Goal: Task Accomplishment & Management: Manage account settings

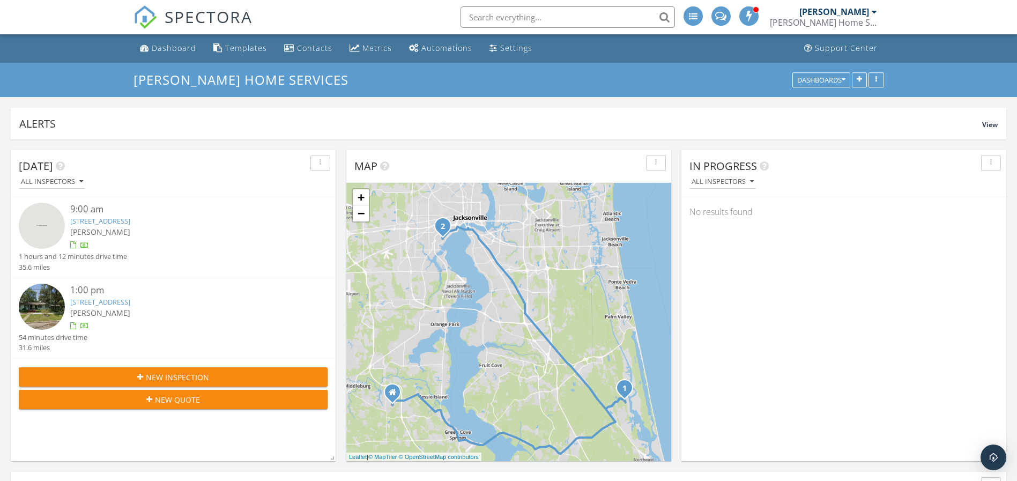
click at [130, 217] on link "403 Rio Del Norte Rd, St. Augustine, FL 32095" at bounding box center [100, 221] width 60 height 10
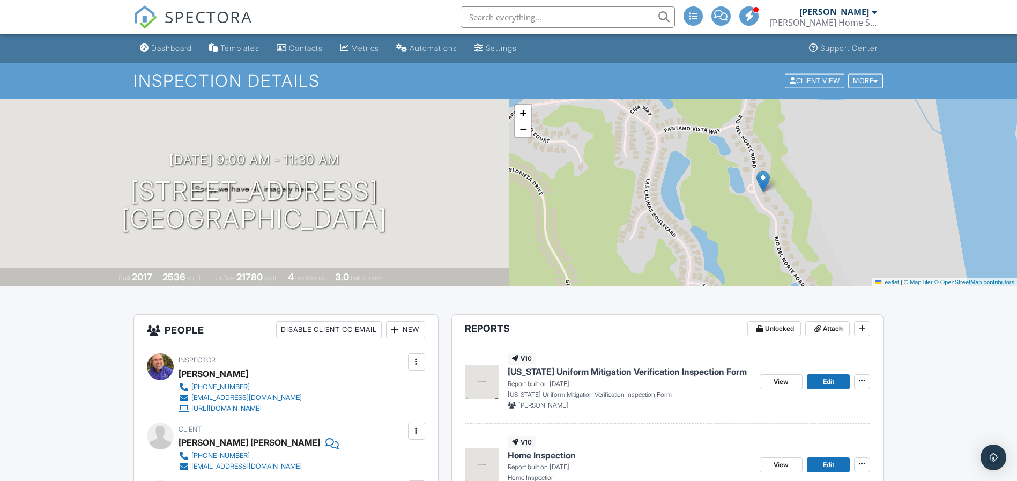
scroll to position [241, 0]
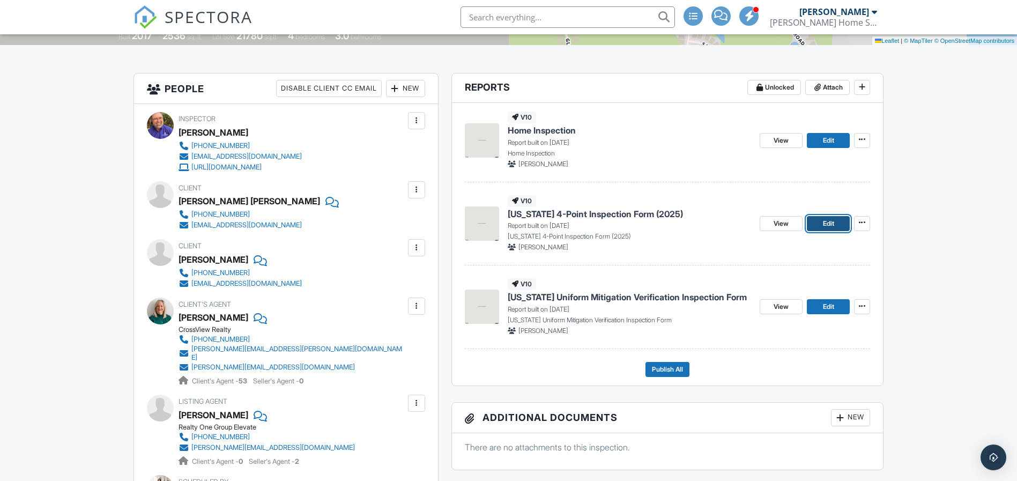
click at [833, 219] on span "Edit" at bounding box center [828, 223] width 11 height 11
click at [814, 303] on link "Edit" at bounding box center [828, 306] width 43 height 15
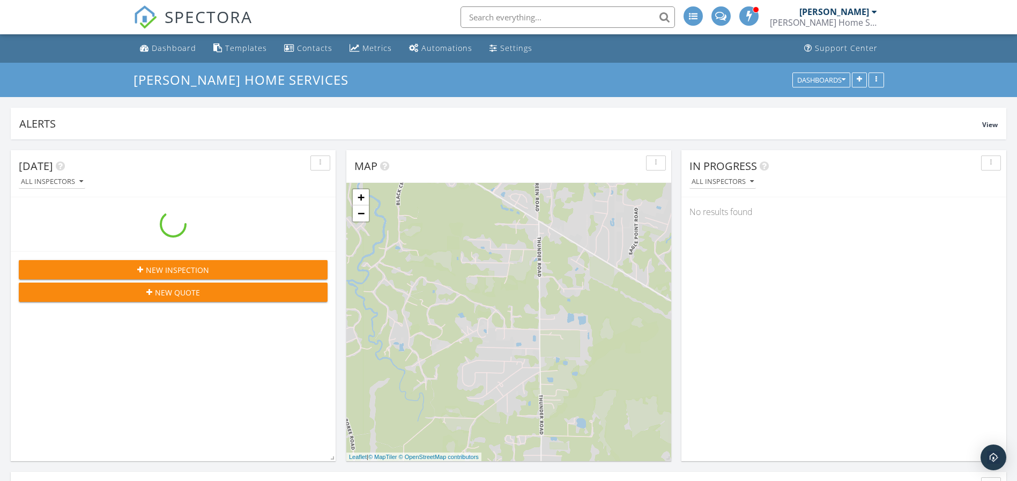
scroll to position [1001, 1042]
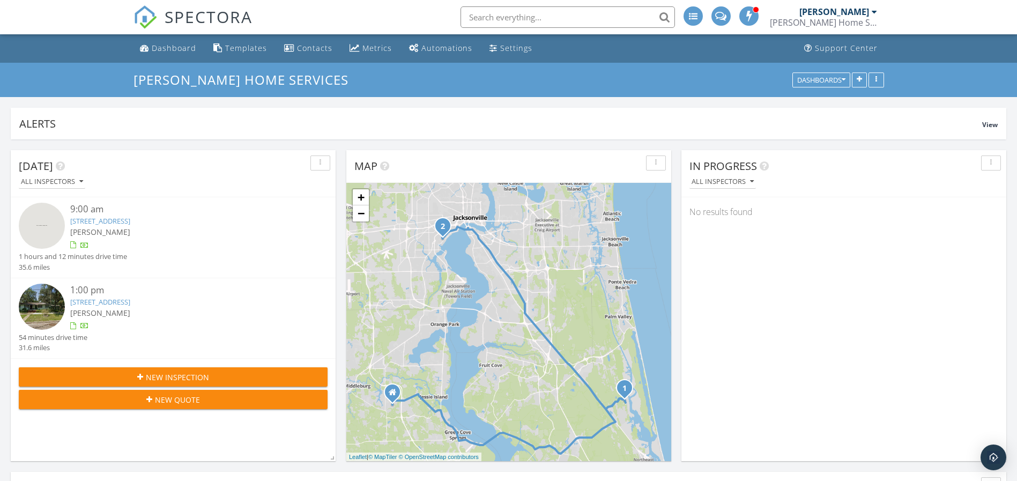
click at [101, 301] on link "1654 Talbot Ave, Jacksonville, FL 32205" at bounding box center [100, 302] width 60 height 10
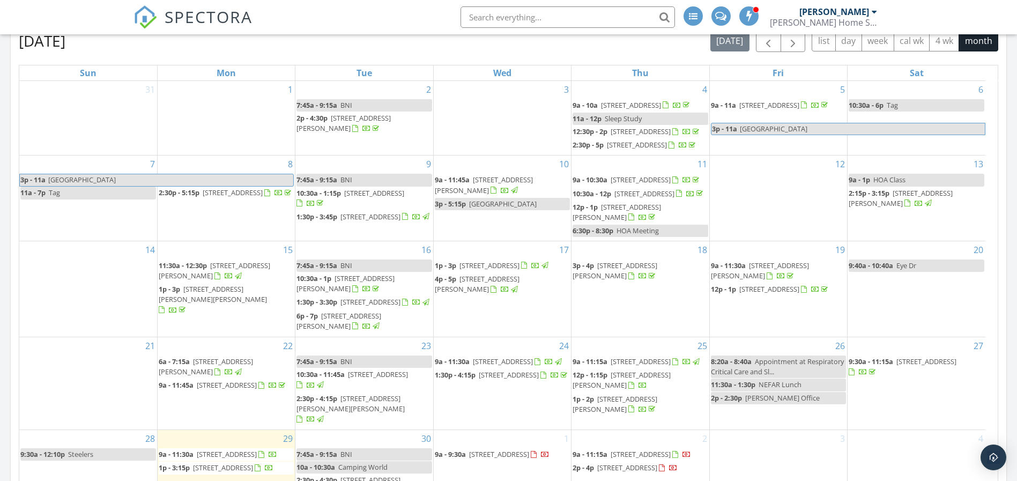
scroll to position [50, 0]
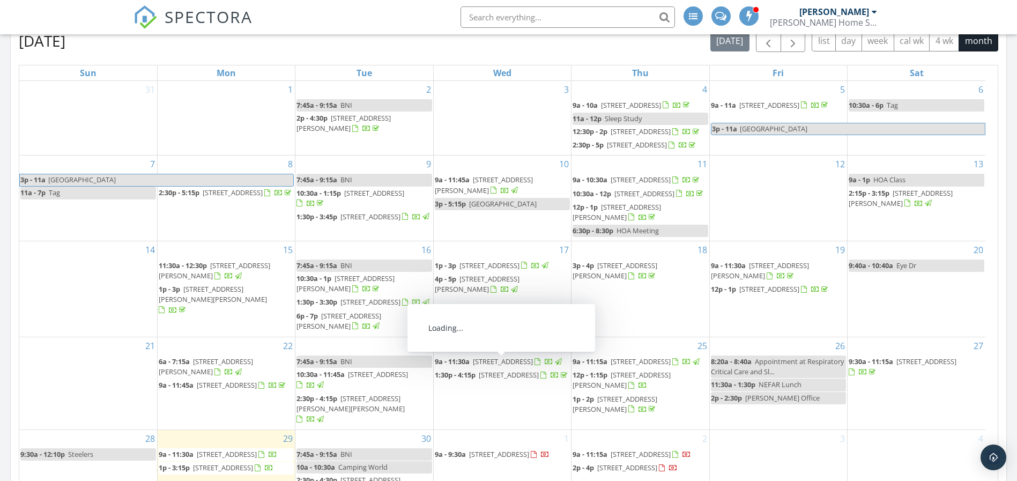
click at [526, 379] on span "4083 Silver Lake Dr, Palatka 32177" at bounding box center [509, 375] width 60 height 10
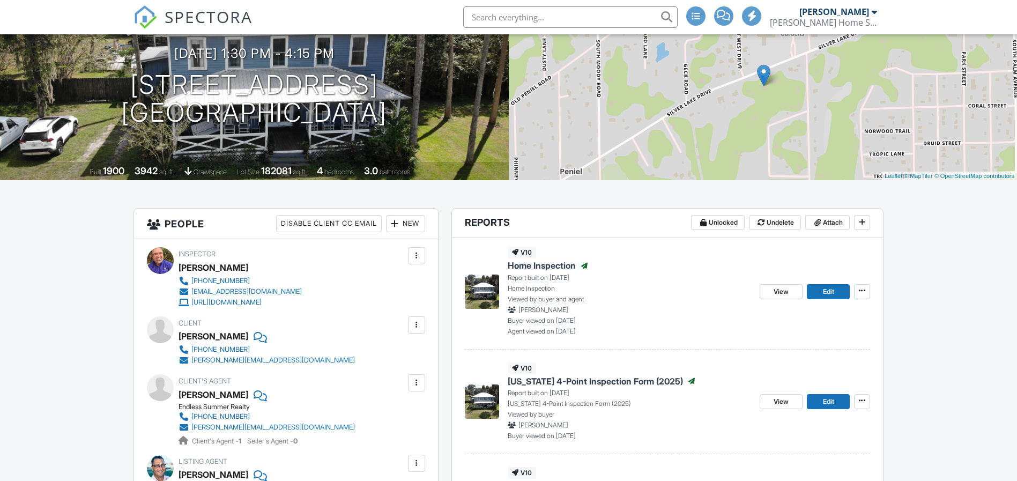
scroll to position [241, 0]
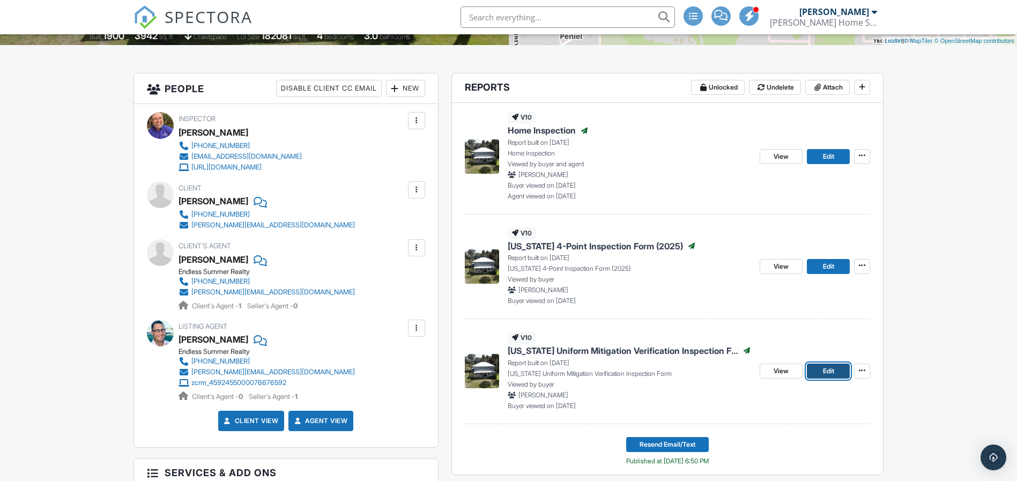
click at [832, 366] on span "Edit" at bounding box center [828, 371] width 11 height 11
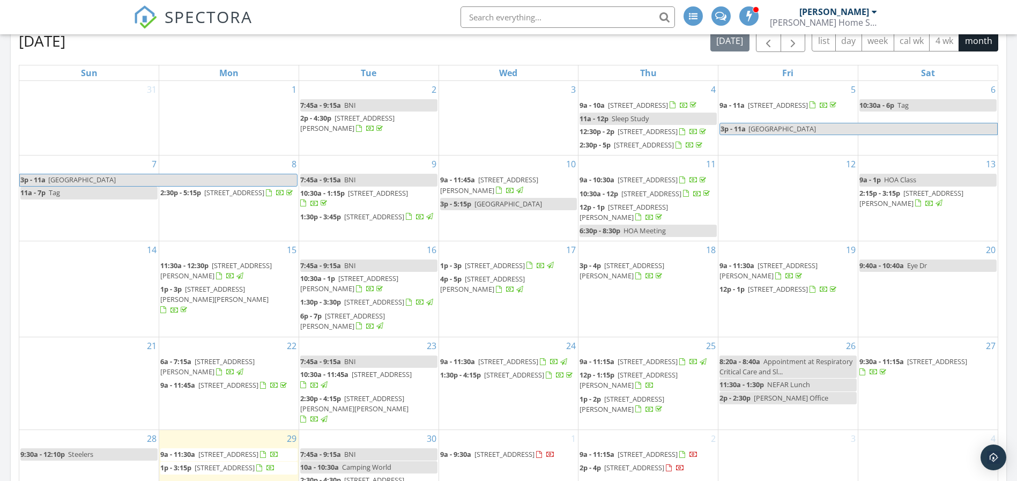
scroll to position [50, 0]
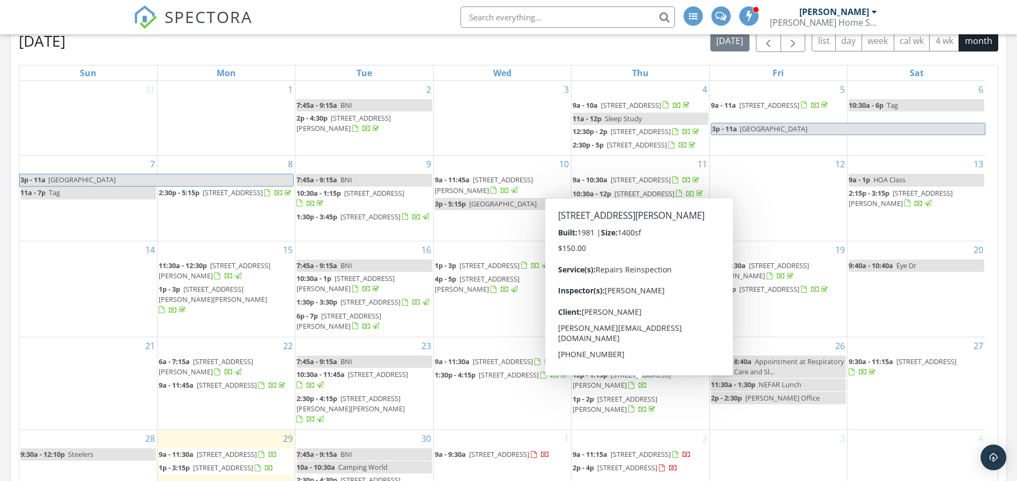
click at [963, 397] on div "27 9:30a - 11:15a 106 Paradise Cir, Crescent City 32112" at bounding box center [916, 383] width 138 height 92
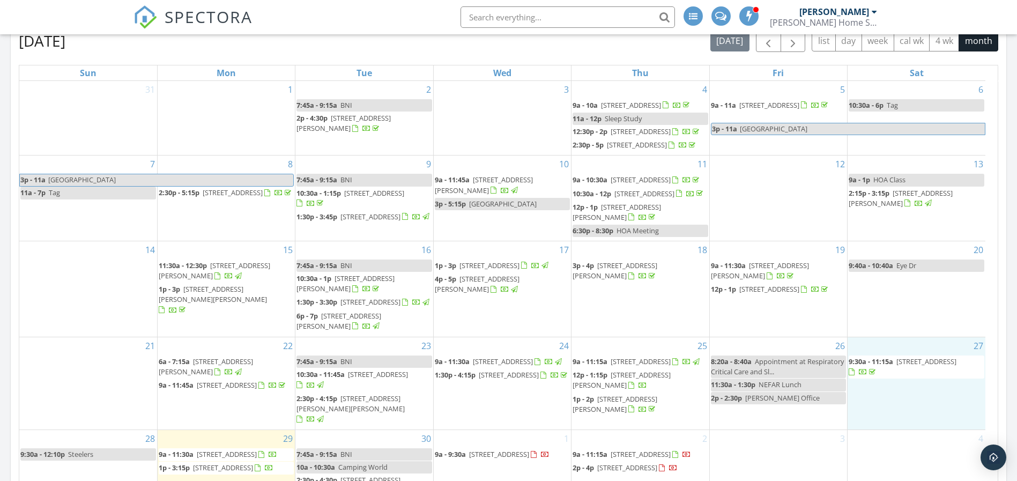
click at [671, 366] on span "4011 Rodby Ct, Jacksonville 32210" at bounding box center [640, 361] width 60 height 10
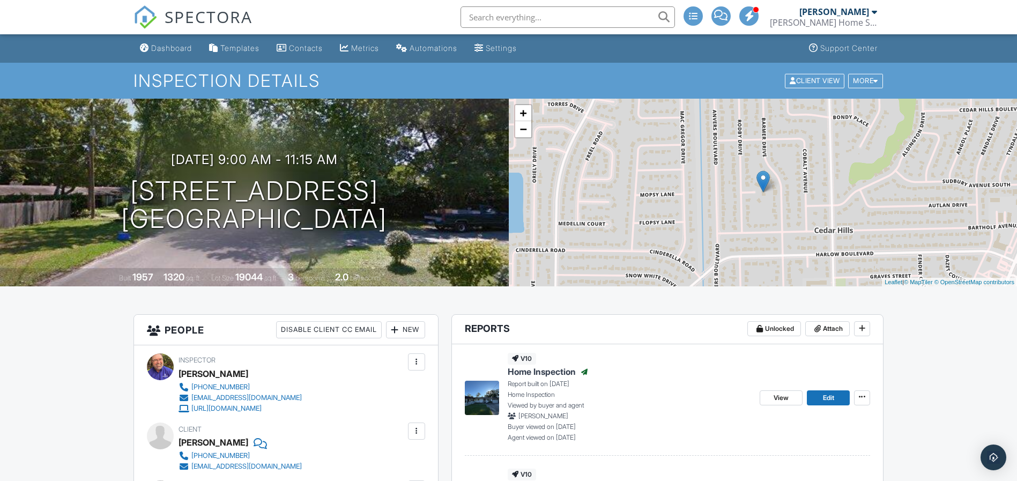
scroll to position [241, 0]
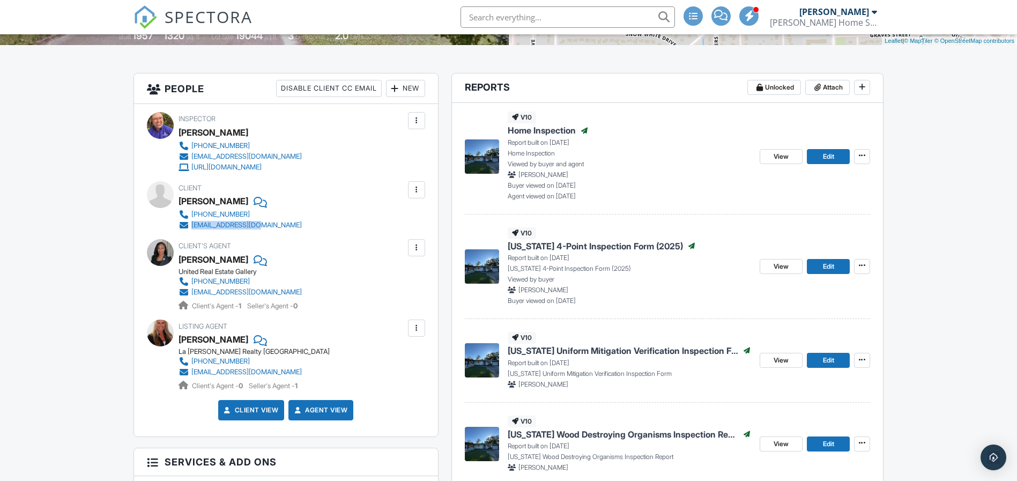
drag, startPoint x: 306, startPoint y: 225, endPoint x: 189, endPoint y: 230, distance: 117.0
click at [189, 230] on div "Client [PERSON_NAME] [PHONE_NUMBER] [EMAIL_ADDRESS][DOMAIN_NAME]" at bounding box center [265, 205] width 175 height 49
copy link "[EMAIL_ADDRESS][DOMAIN_NAME]"
